Goal: Information Seeking & Learning: Find contact information

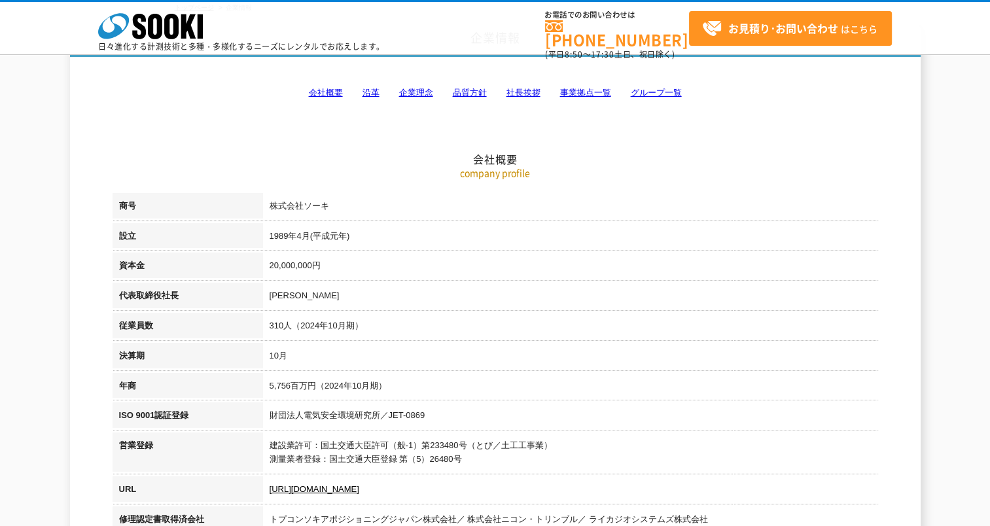
scroll to position [65, 0]
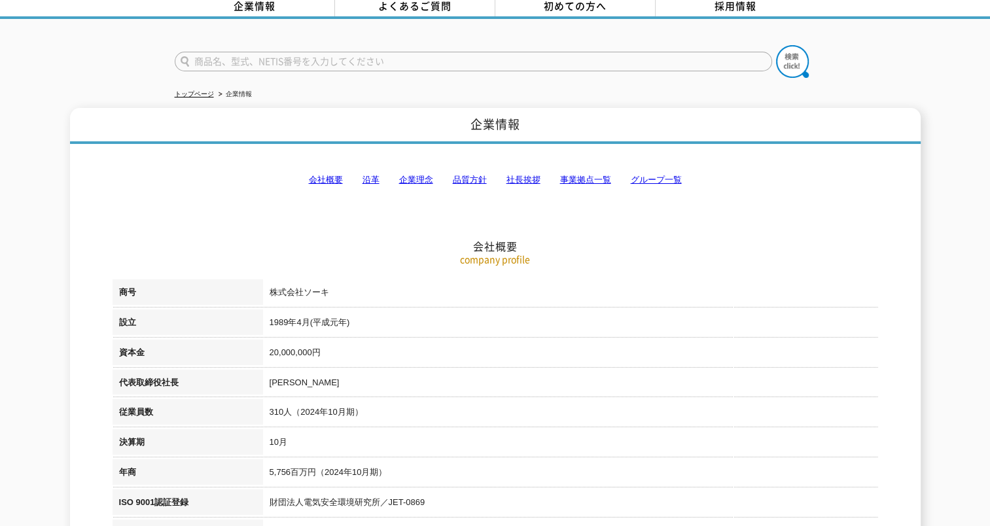
click at [325, 175] on link "会社概要" at bounding box center [326, 180] width 34 height 10
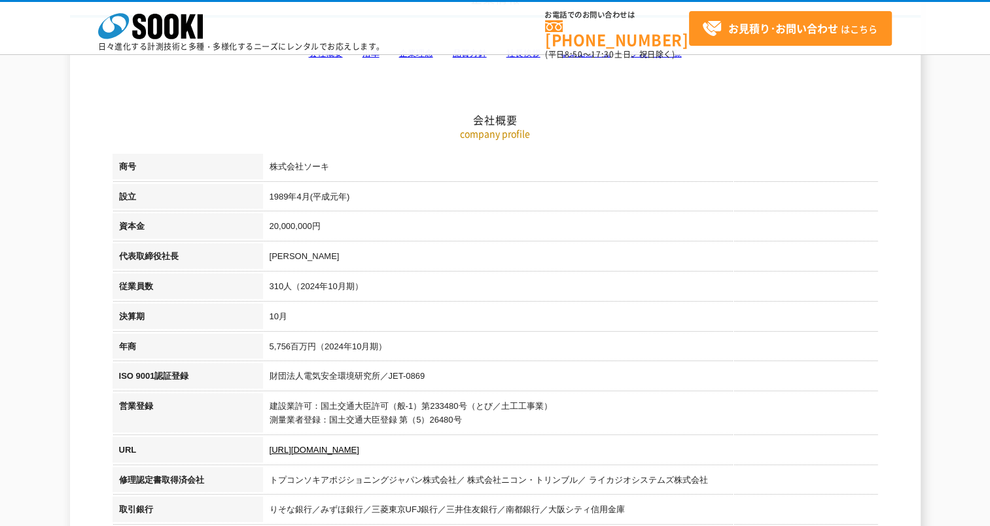
scroll to position [0, 0]
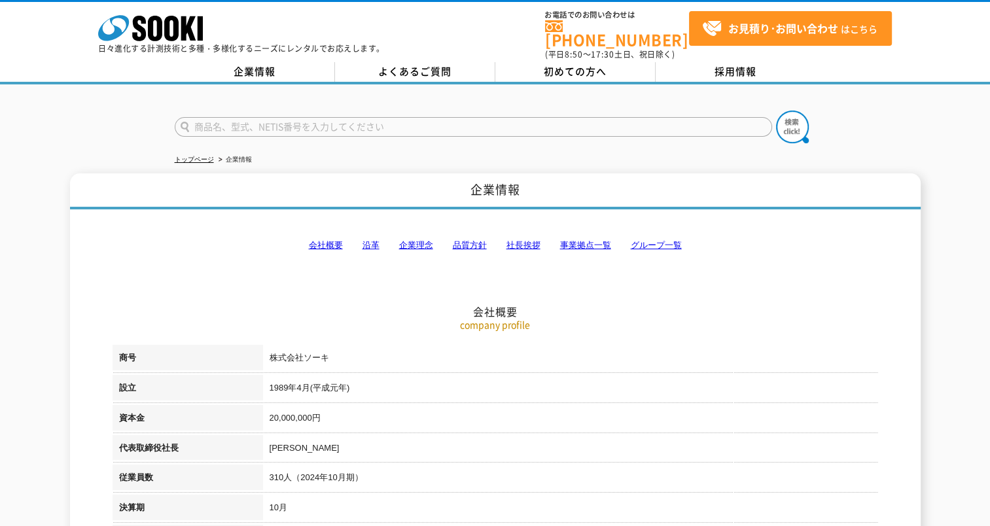
click at [584, 240] on link "事業拠点一覧" at bounding box center [585, 245] width 51 height 10
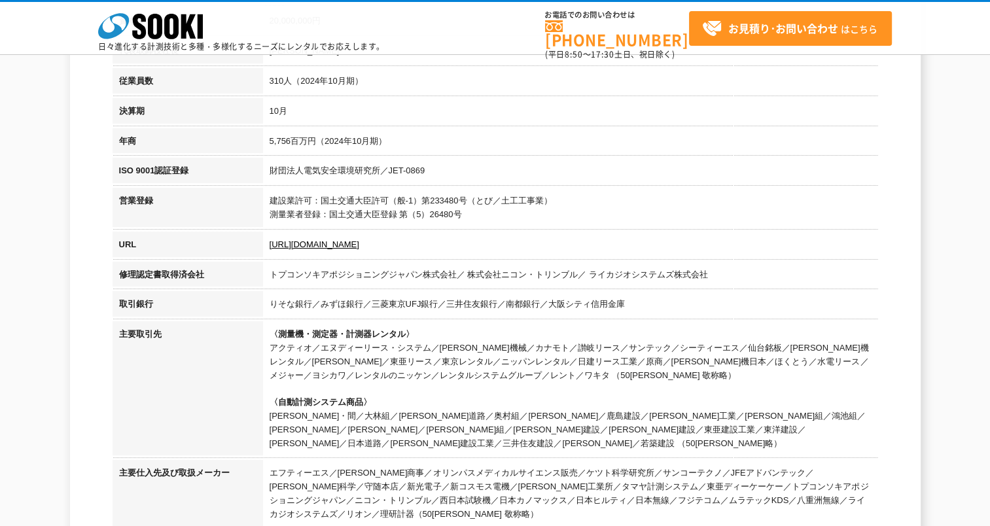
scroll to position [9, 0]
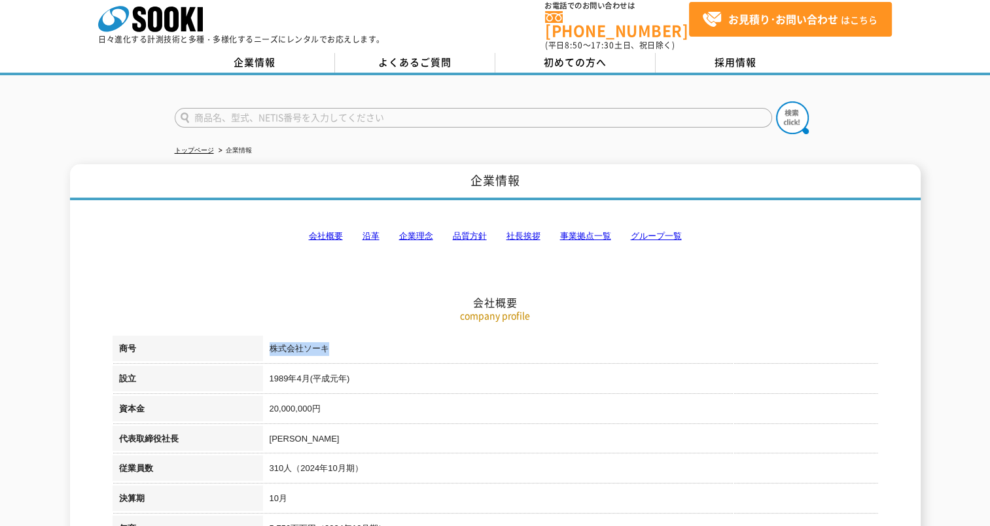
drag, startPoint x: 266, startPoint y: 332, endPoint x: 340, endPoint y: 333, distance: 74.6
click at [340, 336] on td "株式会社ソーキ" at bounding box center [570, 351] width 615 height 30
copy td "株式会社ソーキ"
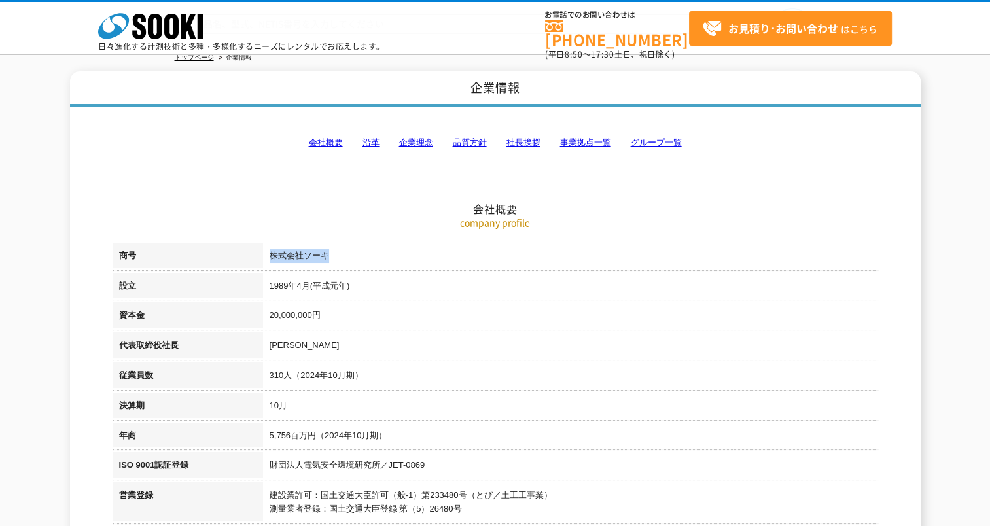
scroll to position [0, 0]
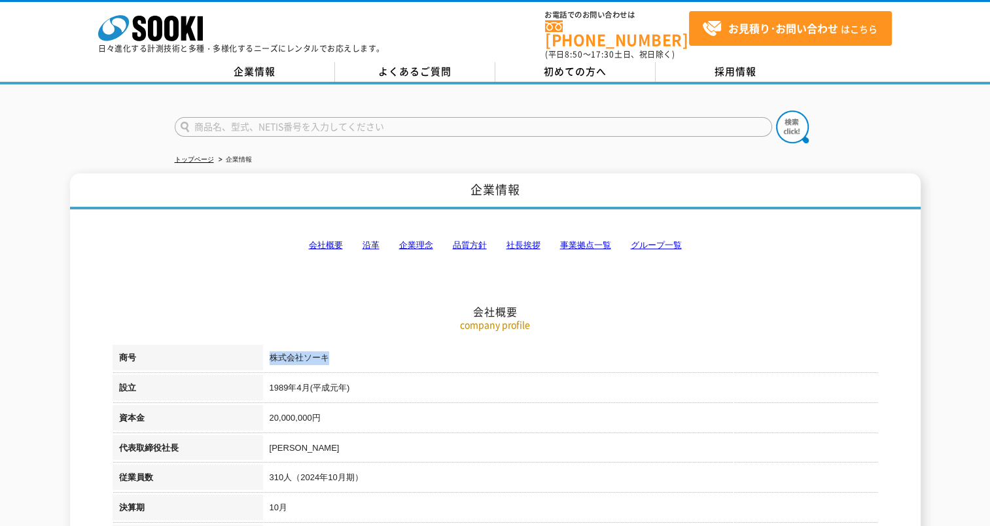
click at [581, 240] on link "事業拠点一覧" at bounding box center [585, 245] width 51 height 10
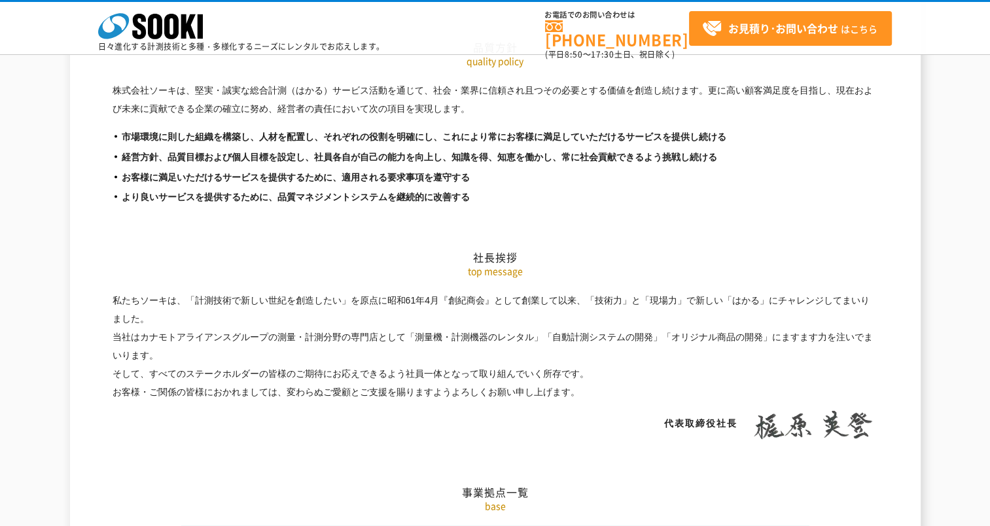
scroll to position [2627, 0]
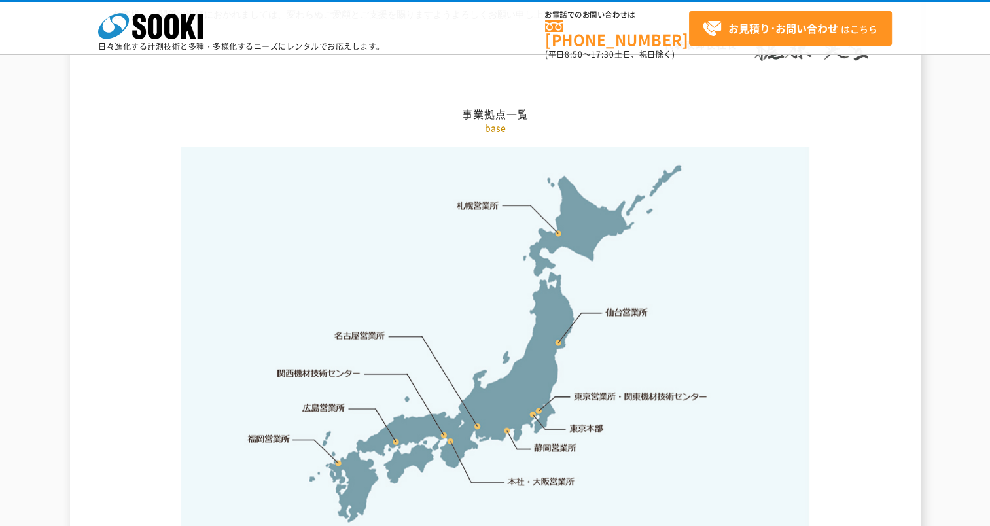
click at [563, 475] on link "本社・大阪営業所" at bounding box center [541, 481] width 69 height 13
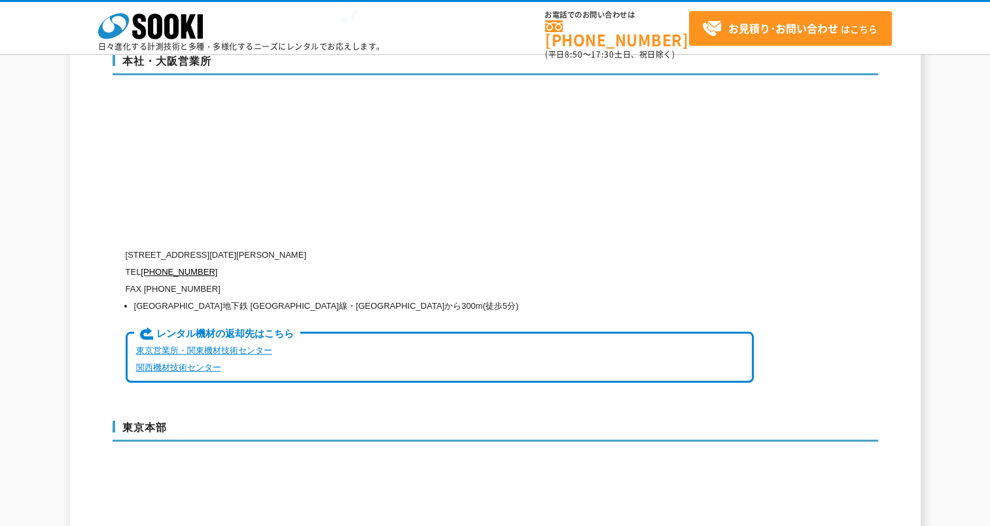
scroll to position [3159, 0]
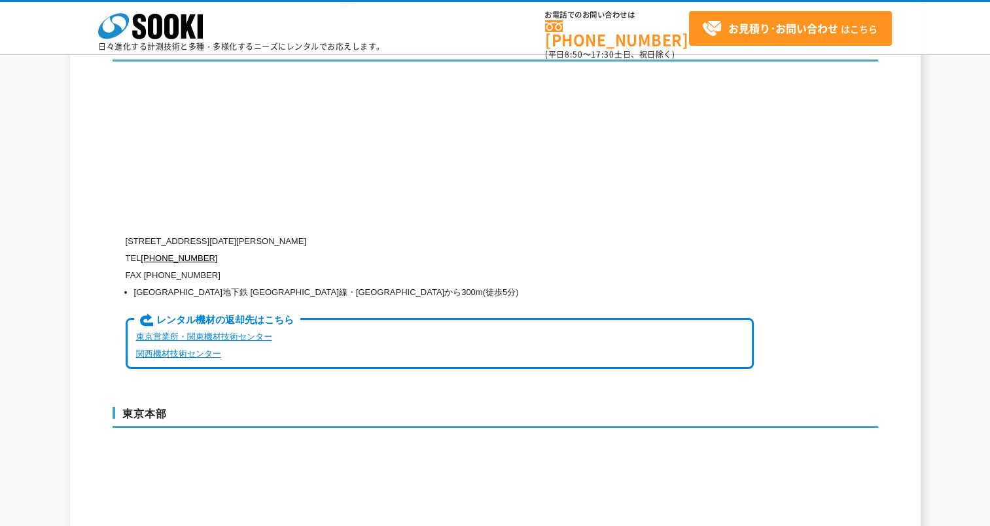
drag, startPoint x: 173, startPoint y: 208, endPoint x: 405, endPoint y: 216, distance: 232.5
click at [405, 233] on p "[STREET_ADDRESS][DATE][PERSON_NAME]" at bounding box center [440, 241] width 628 height 17
click at [259, 267] on p "FAX [PHONE_NUMBER]" at bounding box center [440, 275] width 628 height 17
drag, startPoint x: 181, startPoint y: 207, endPoint x: 399, endPoint y: 209, distance: 217.9
click at [399, 233] on p "[STREET_ADDRESS][DATE][PERSON_NAME]" at bounding box center [440, 241] width 628 height 17
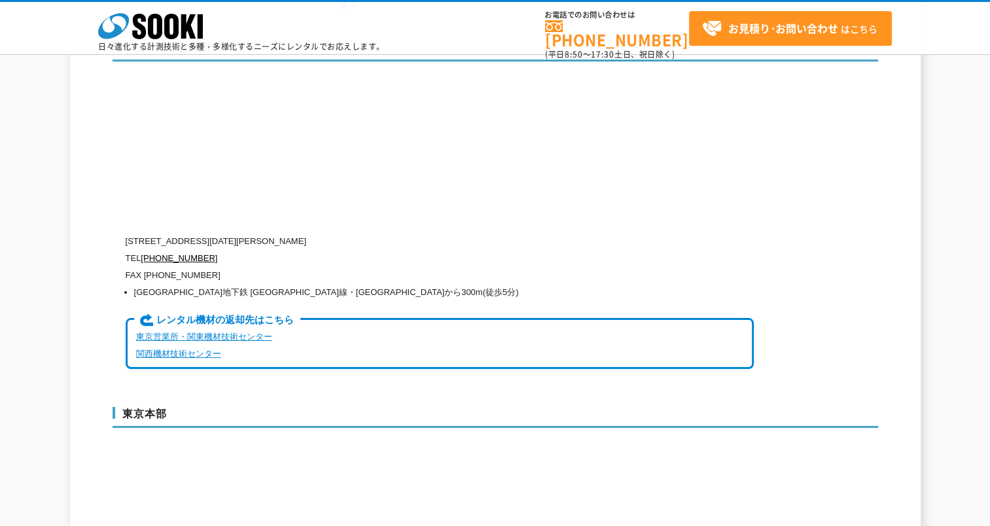
drag, startPoint x: 399, startPoint y: 209, endPoint x: 423, endPoint y: 239, distance: 38.6
click at [423, 267] on p "FAX [PHONE_NUMBER]" at bounding box center [440, 275] width 628 height 17
drag, startPoint x: 179, startPoint y: 211, endPoint x: 399, endPoint y: 216, distance: 220.0
click at [399, 233] on p "[STREET_ADDRESS][DATE][PERSON_NAME]" at bounding box center [440, 241] width 628 height 17
copy p "[STREET_ADDRESS][DATE][PERSON_NAME]"
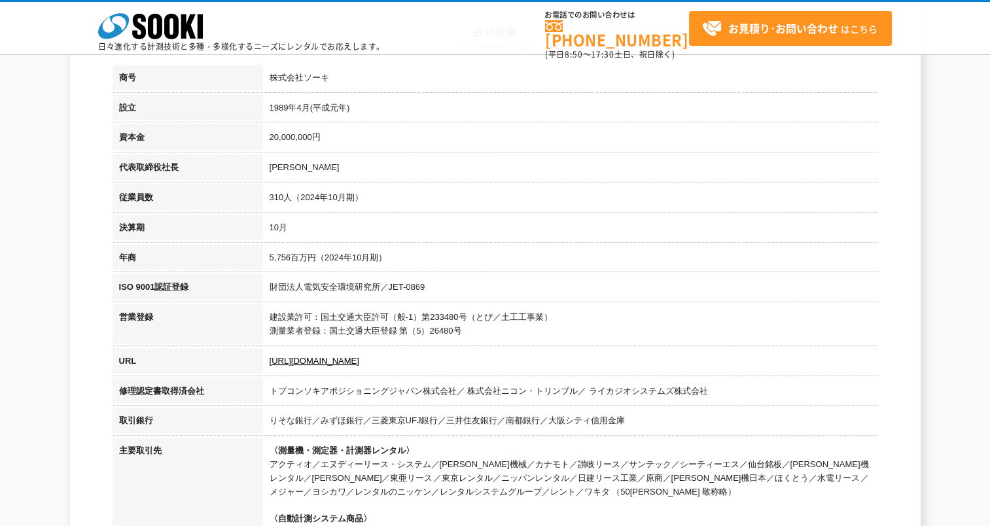
scroll to position [214, 0]
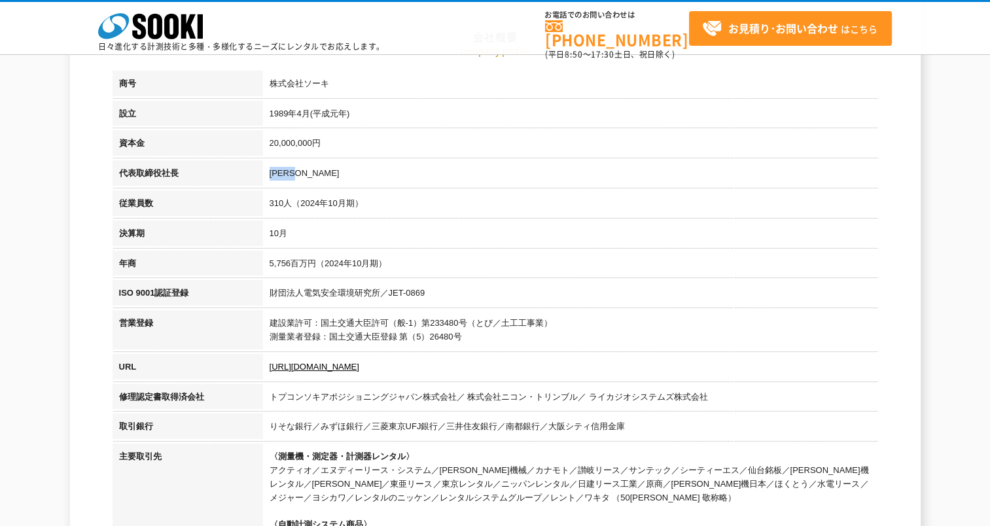
drag, startPoint x: 266, startPoint y: 164, endPoint x: 315, endPoint y: 172, distance: 50.4
click at [315, 172] on td "[PERSON_NAME]" at bounding box center [570, 175] width 615 height 30
copy td "[PERSON_NAME]"
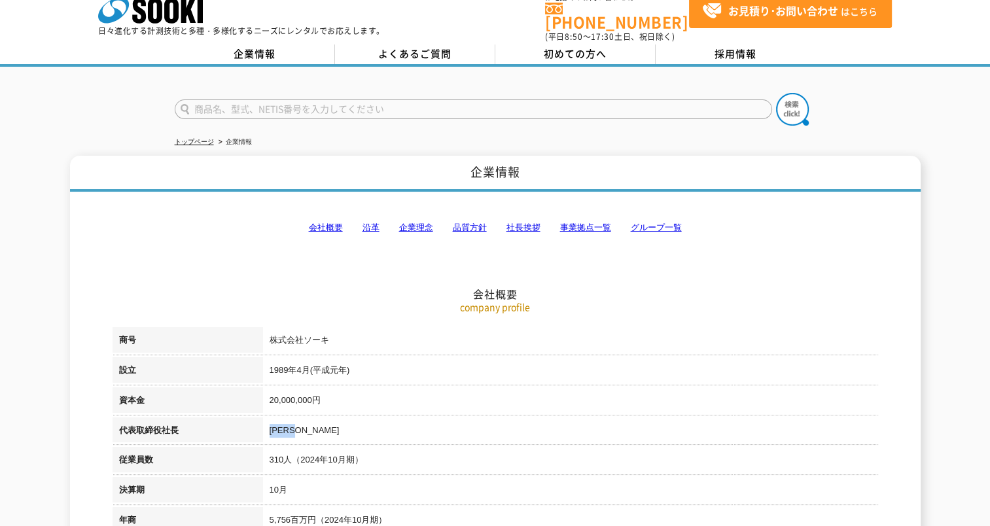
scroll to position [0, 0]
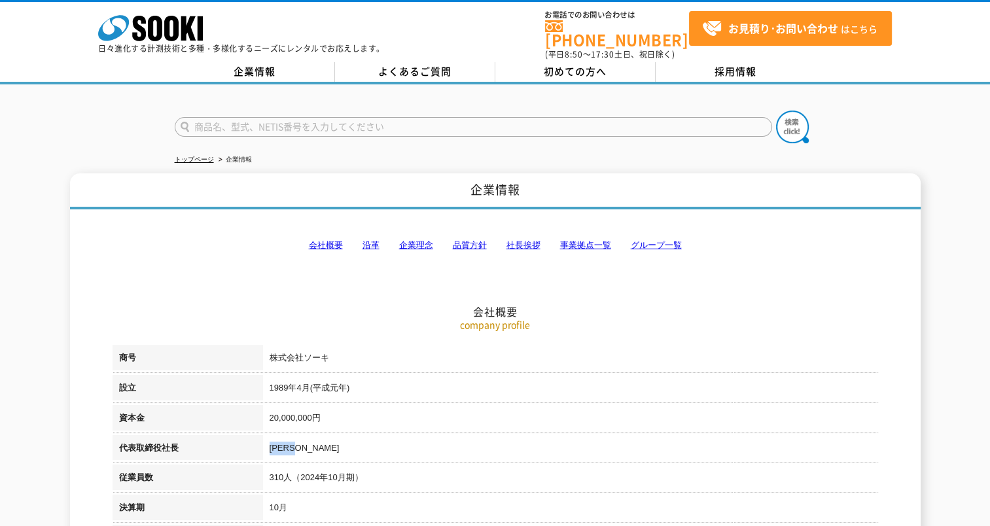
click at [327, 240] on link "会社概要" at bounding box center [326, 245] width 34 height 10
click at [330, 240] on link "会社概要" at bounding box center [326, 245] width 34 height 10
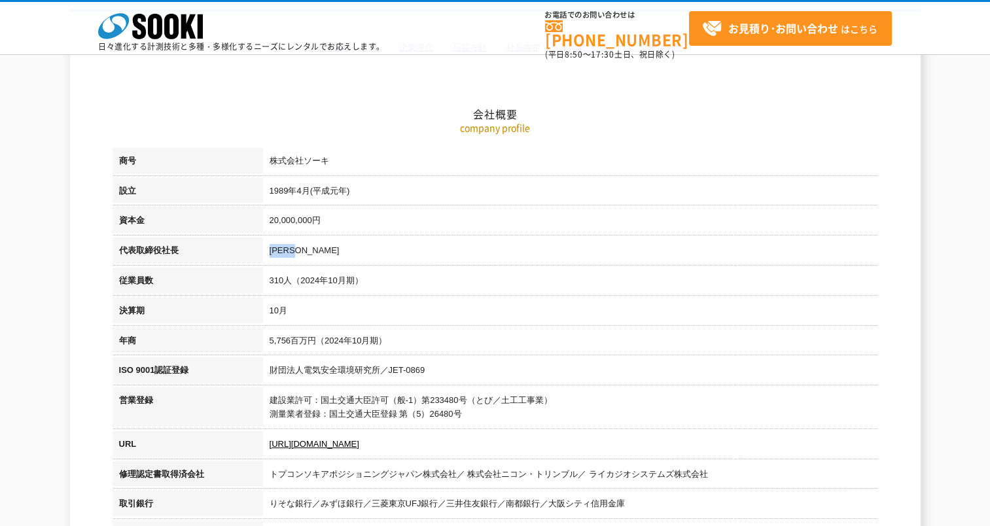
scroll to position [165, 0]
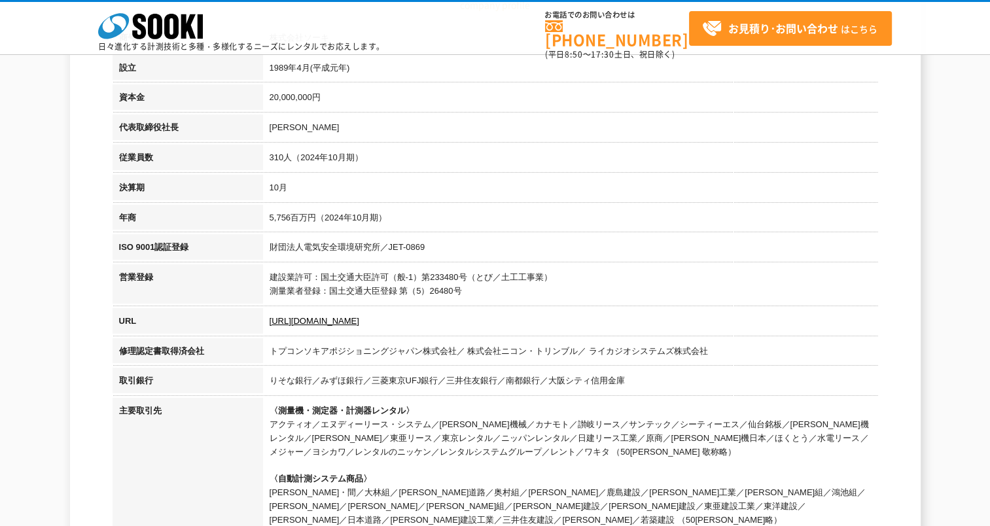
scroll to position [262, 0]
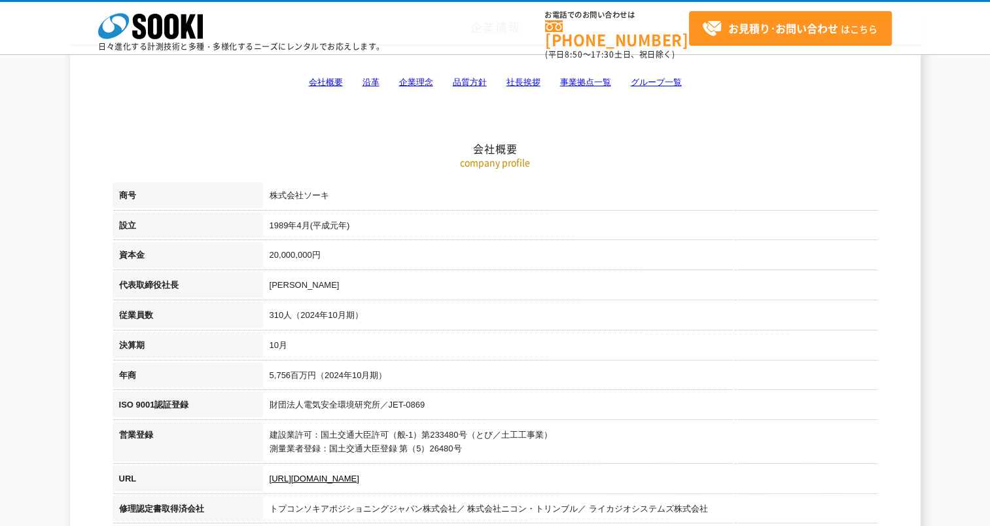
scroll to position [65, 0]
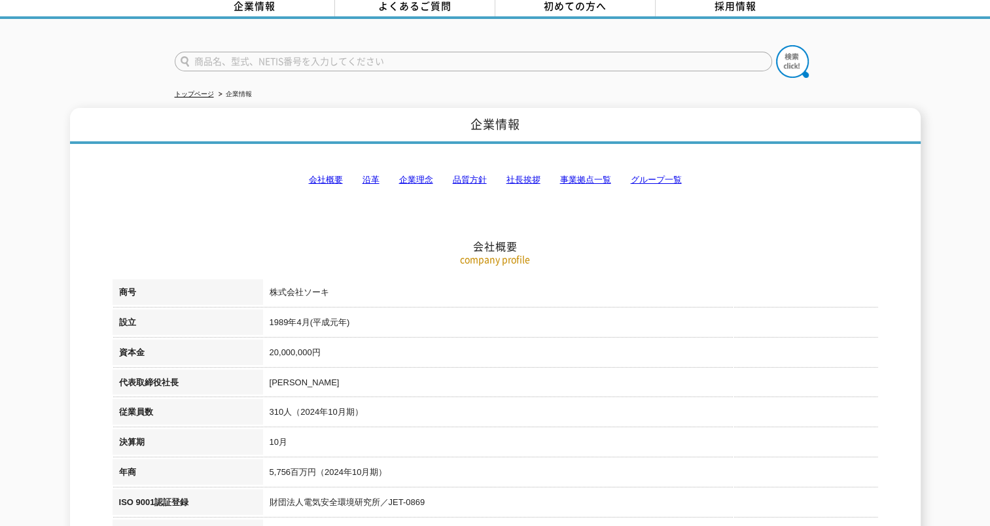
click at [577, 175] on link "事業拠点一覧" at bounding box center [585, 180] width 51 height 10
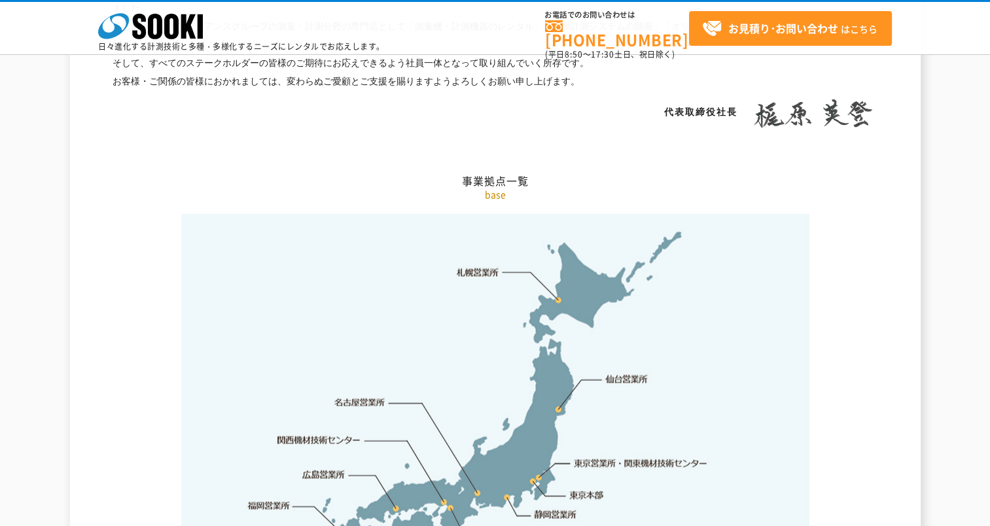
scroll to position [2627, 0]
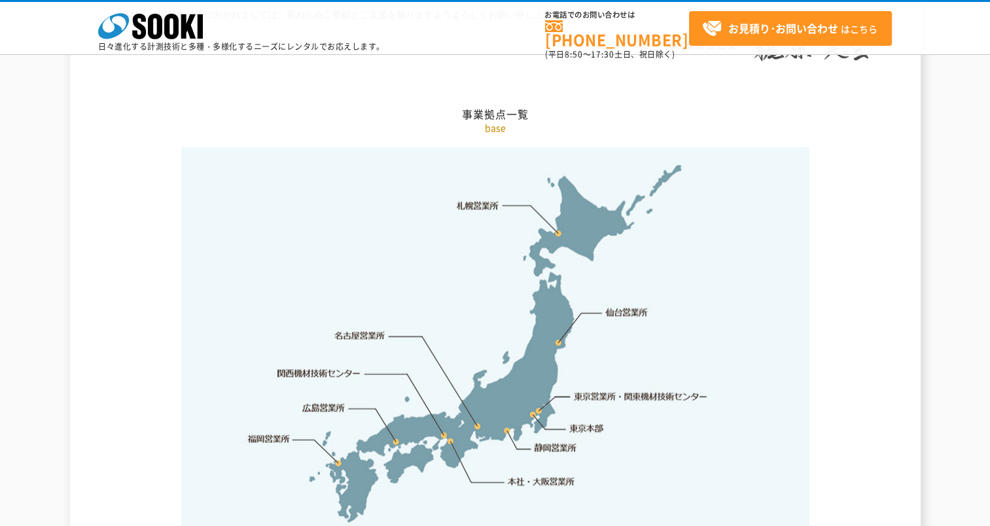
click at [526, 475] on link "本社・大阪営業所" at bounding box center [541, 481] width 69 height 13
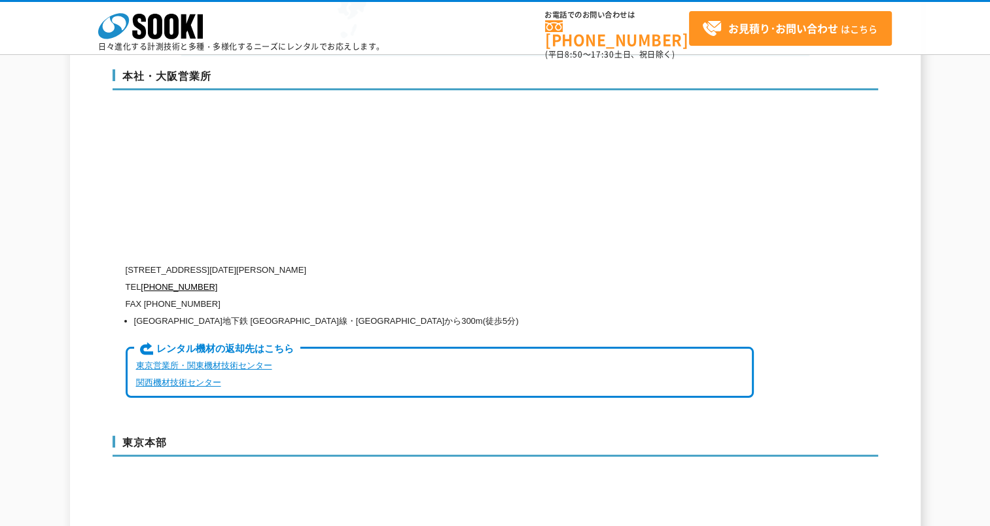
scroll to position [3159, 0]
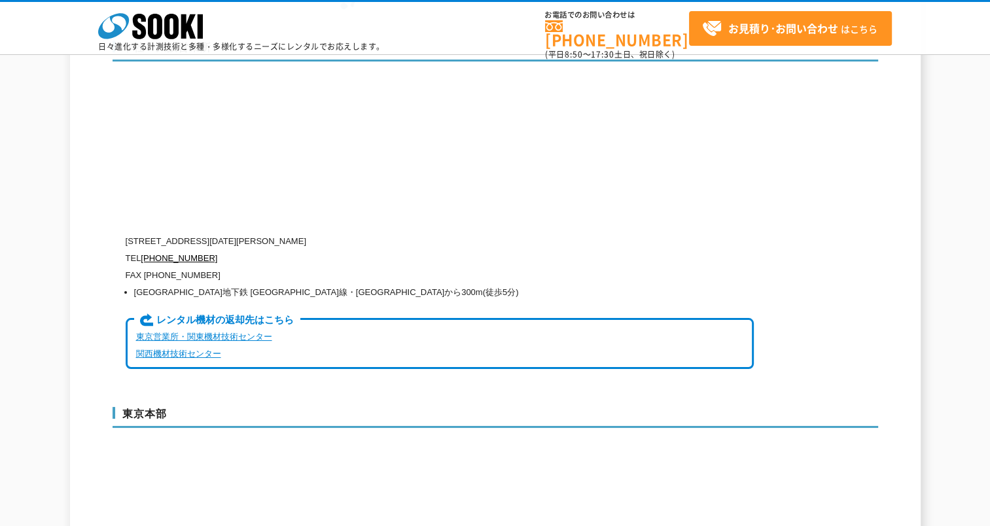
drag, startPoint x: 177, startPoint y: 208, endPoint x: 390, endPoint y: 220, distance: 213.0
click at [390, 233] on p "[STREET_ADDRESS][DATE][PERSON_NAME]" at bounding box center [440, 241] width 628 height 17
copy p "[STREET_ADDRESS][DATE][PERSON_NAME]"
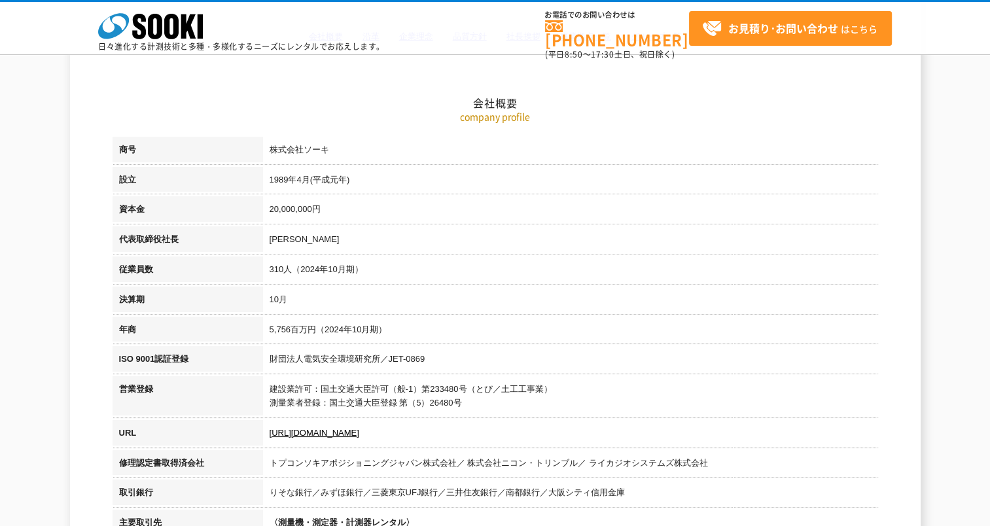
scroll to position [0, 0]
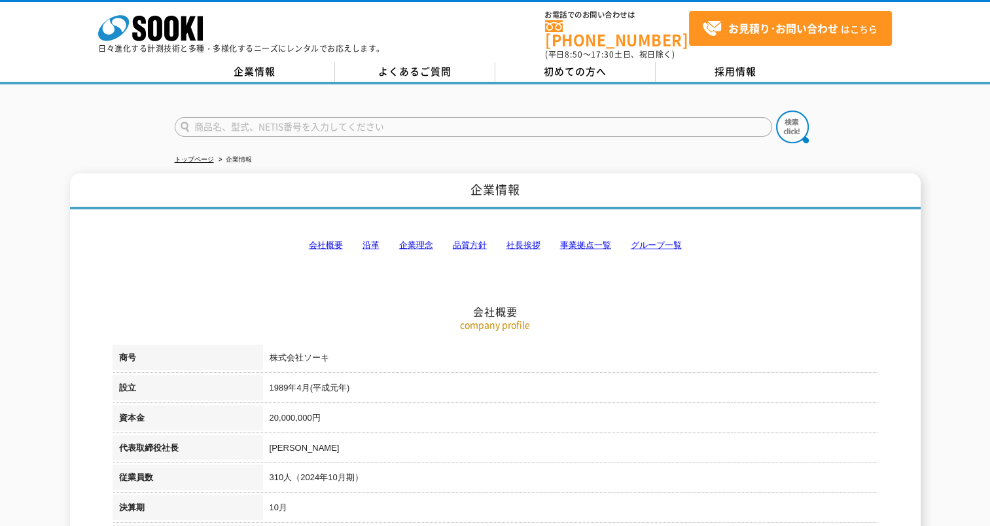
click at [319, 240] on link "会社概要" at bounding box center [326, 245] width 34 height 10
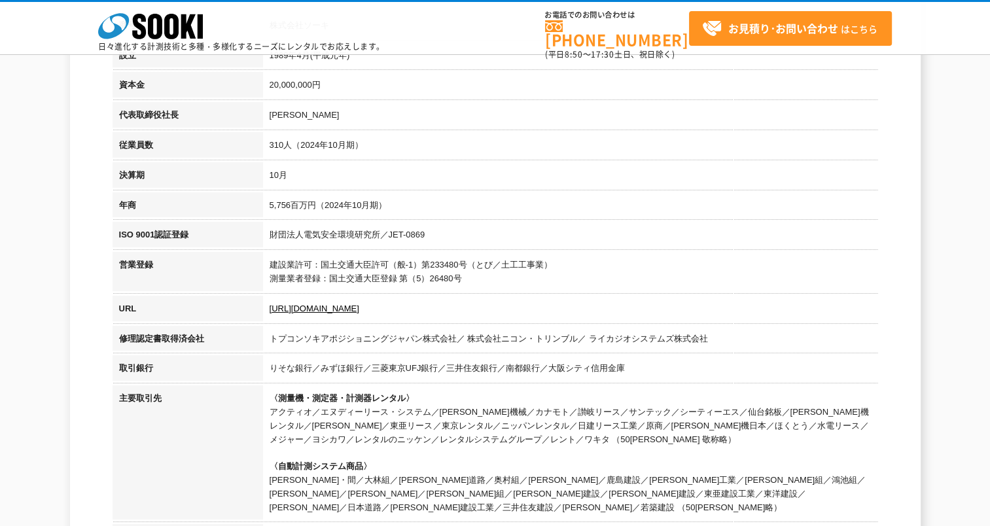
scroll to position [99, 0]
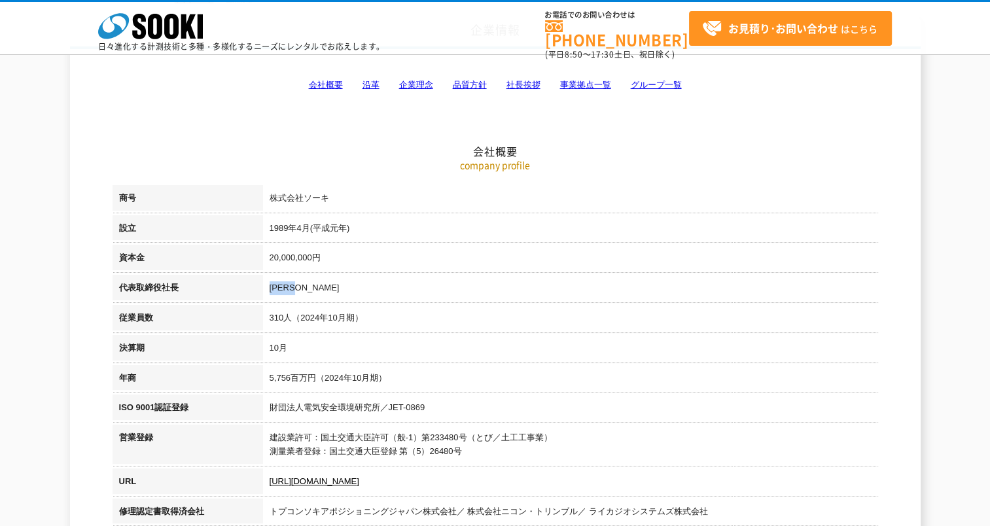
drag, startPoint x: 267, startPoint y: 283, endPoint x: 317, endPoint y: 285, distance: 50.5
click at [317, 285] on td "[PERSON_NAME]" at bounding box center [570, 290] width 615 height 30
copy td "[PERSON_NAME]"
click at [310, 309] on td "310人（2024年10月期）" at bounding box center [570, 320] width 615 height 30
click at [232, 520] on th "修理認定書取得済会社" at bounding box center [188, 514] width 151 height 30
